Goal: Task Accomplishment & Management: Manage account settings

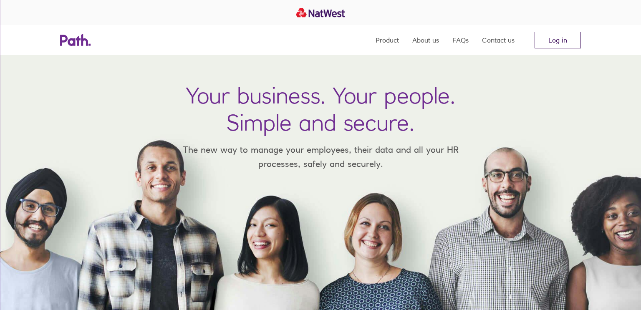
click at [549, 41] on link "Log in" at bounding box center [557, 40] width 46 height 17
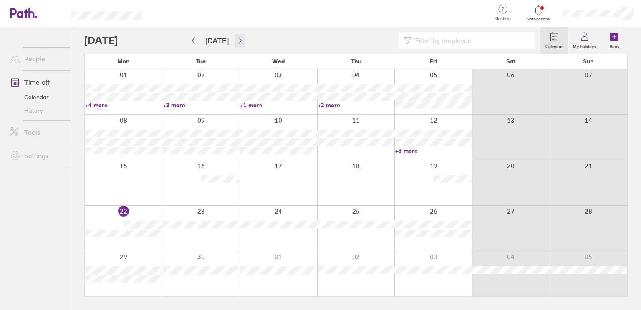
click at [236, 36] on button "button" at bounding box center [240, 41] width 10 height 14
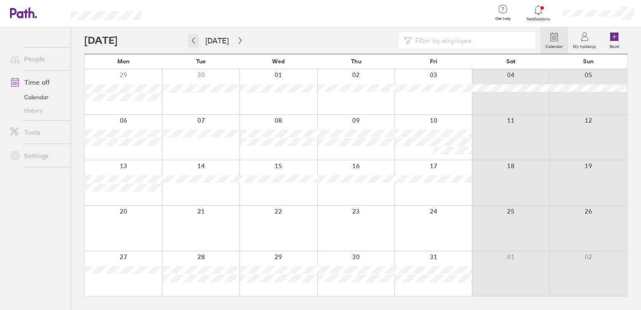
click at [193, 42] on icon "button" at bounding box center [193, 41] width 3 height 6
